Goal: Task Accomplishment & Management: Manage account settings

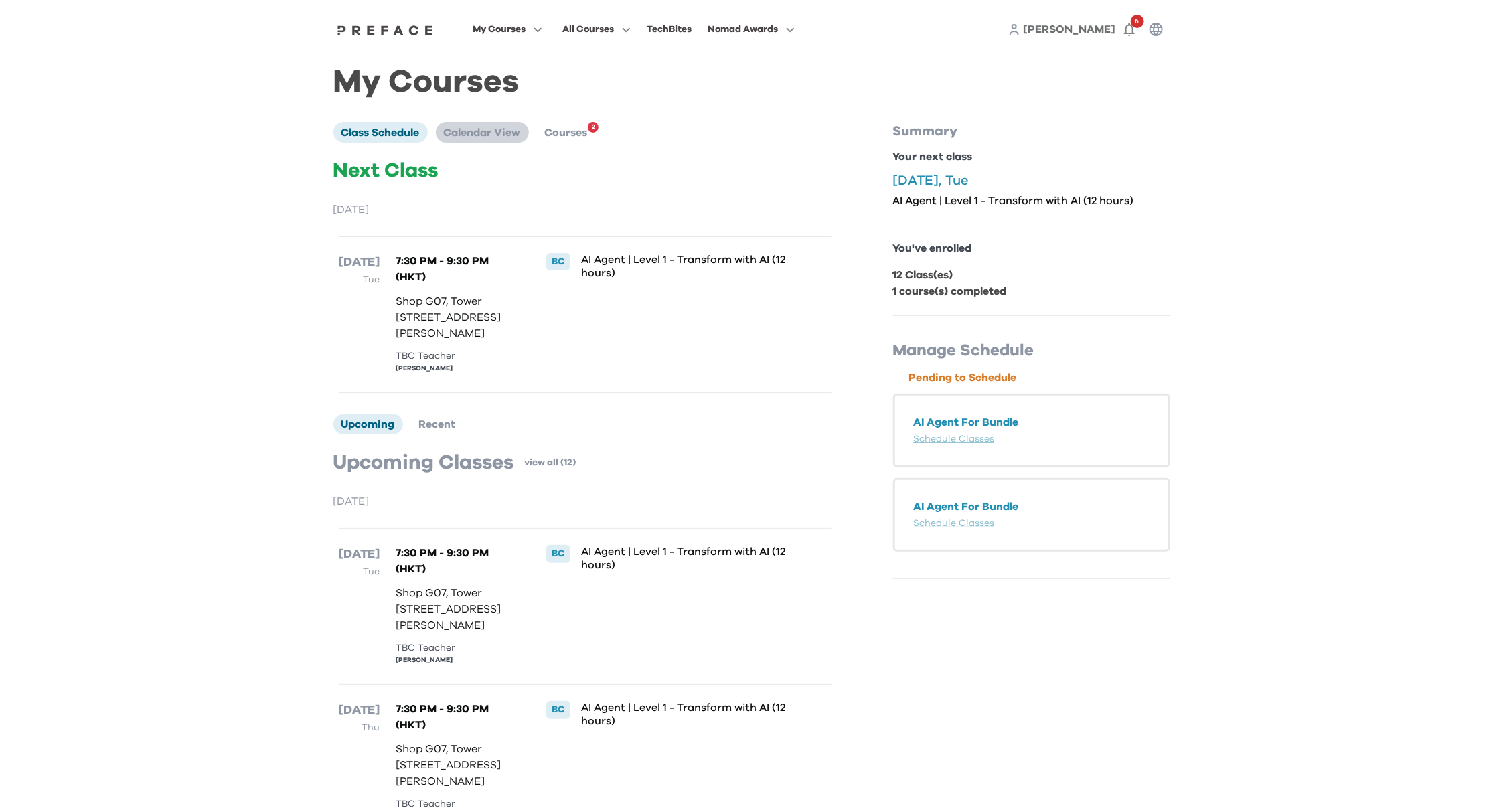
click at [496, 134] on span "Calendar View" at bounding box center [482, 132] width 77 height 11
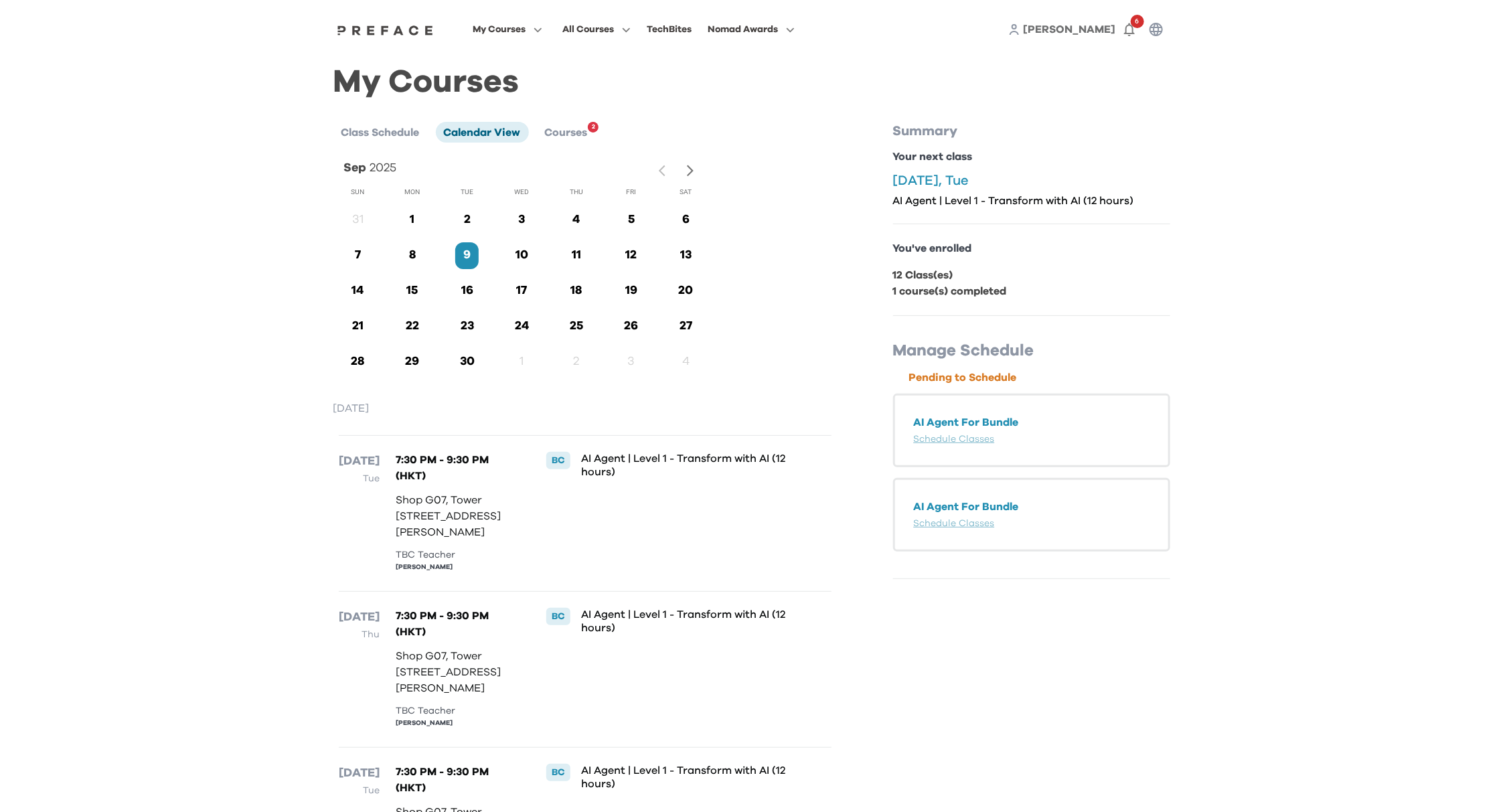
click at [696, 160] on button "button" at bounding box center [690, 170] width 19 height 24
click at [690, 173] on icon "button" at bounding box center [690, 170] width 6 height 12
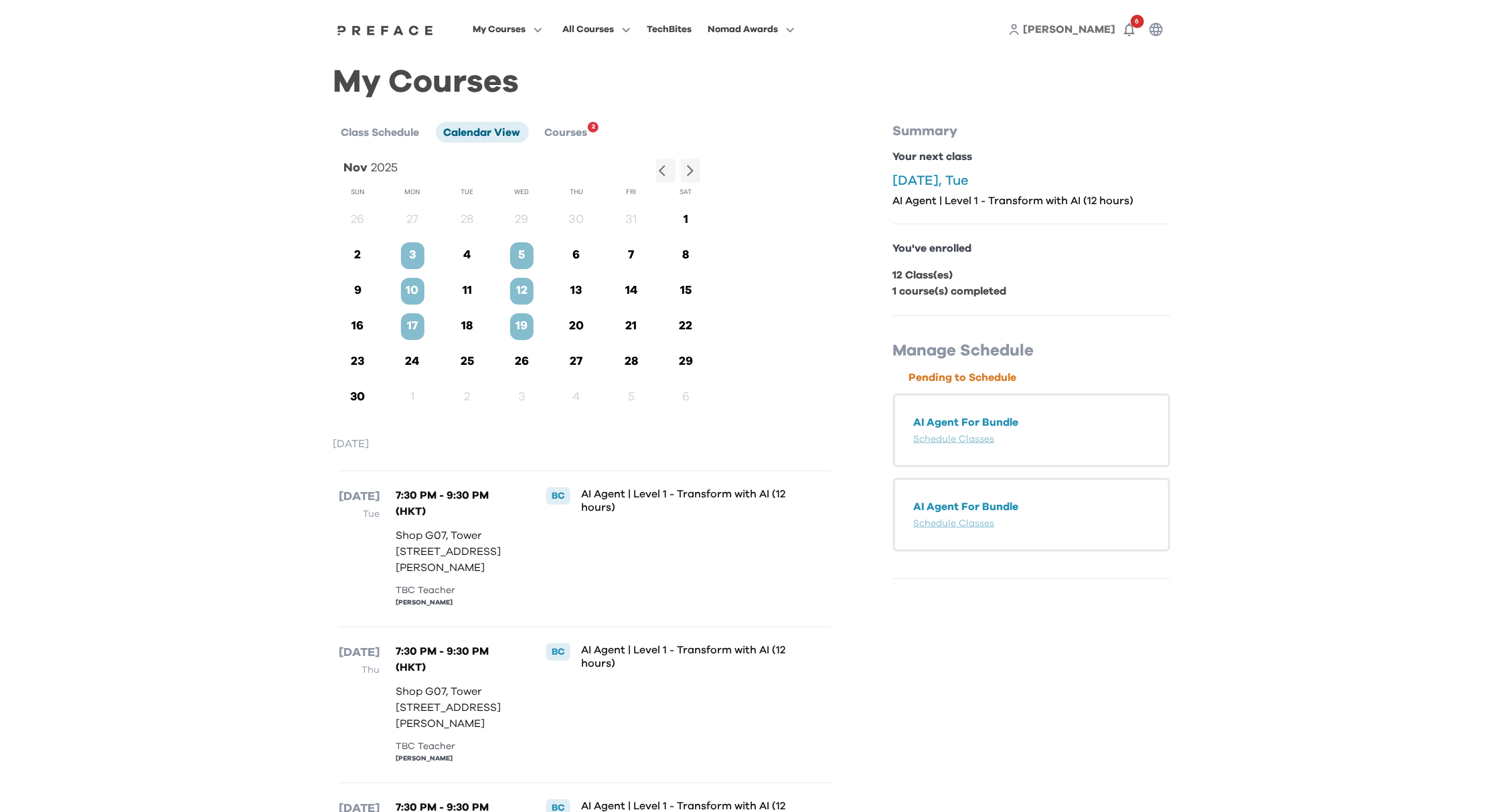
click at [416, 255] on p "3" at bounding box center [412, 256] width 24 height 18
click at [413, 255] on p "3" at bounding box center [412, 256] width 24 height 18
click at [411, 257] on p "3" at bounding box center [412, 256] width 24 height 18
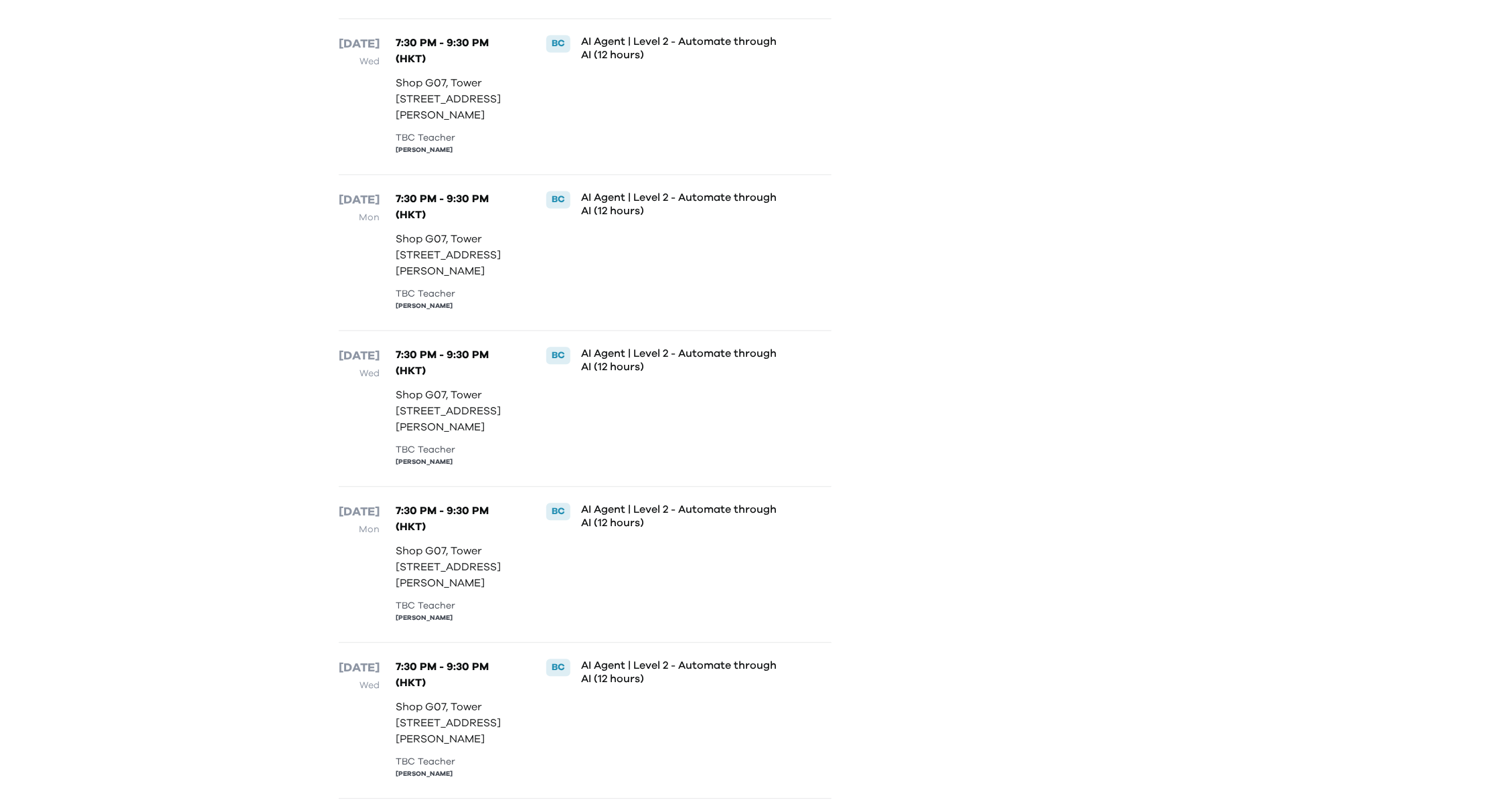
scroll to position [1593, 0]
